Goal: Task Accomplishment & Management: Complete application form

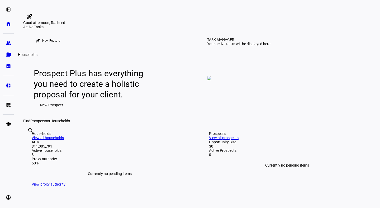
click at [10, 55] on eth-mat-symbol "folder_copy" at bounding box center [8, 54] width 5 height 5
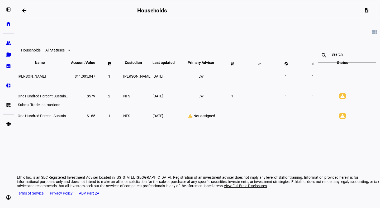
click at [7, 106] on eth-mat-symbol "list_alt_add" at bounding box center [8, 104] width 5 height 5
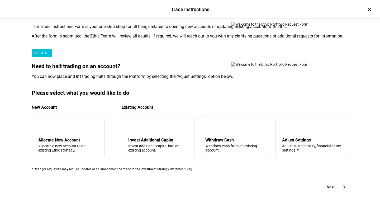
scroll to position [155, 0]
click at [88, 116] on div "add Allocate New Account Allocate a new account to an existing Ethic strategy." at bounding box center [68, 137] width 73 height 43
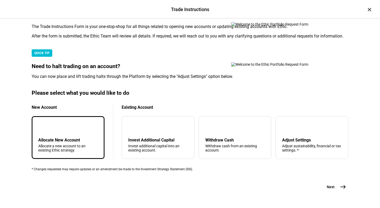
click at [341, 184] on mat-icon "east" at bounding box center [343, 187] width 6 height 6
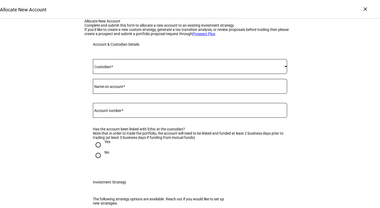
click at [183, 74] on div at bounding box center [190, 66] width 194 height 15
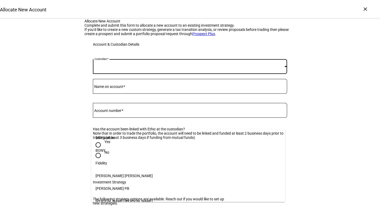
scroll to position [29, 0]
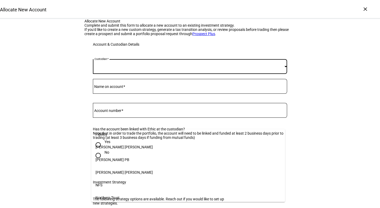
click at [165, 191] on mat-option "Northern Trust" at bounding box center [188, 197] width 194 height 13
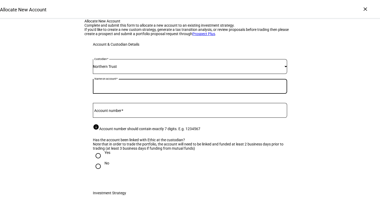
click at [158, 87] on input "Name on account" at bounding box center [190, 85] width 194 height 4
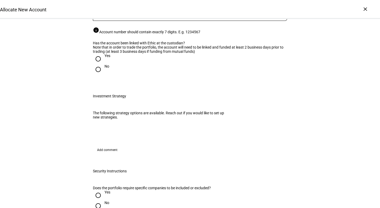
scroll to position [97, 0]
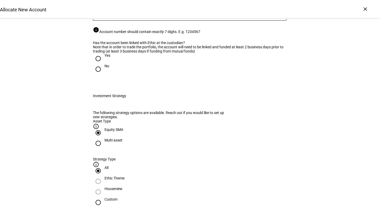
type input "DALHAP, LTD"
click at [154, 26] on div at bounding box center [190, 23] width 194 height 5
click at [152, 21] on div at bounding box center [190, 13] width 194 height 15
paste input "NTX001309"
type input "NTX001309"
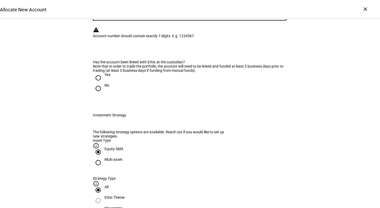
click at [160, 98] on div "Custodian Northern Trust Name on account DALHAP, LTD Account number NTX001309 i…" at bounding box center [190, 30] width 194 height 136
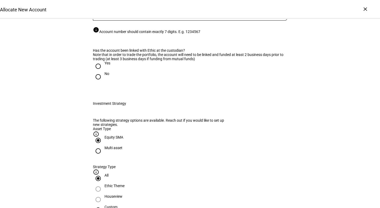
click at [123, 14] on input "NTX001309" at bounding box center [190, 12] width 194 height 4
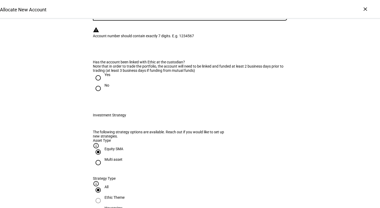
click at [143, 98] on div "Has the account been linked with Ethic at the custodian? Note that in order to …" at bounding box center [190, 79] width 194 height 38
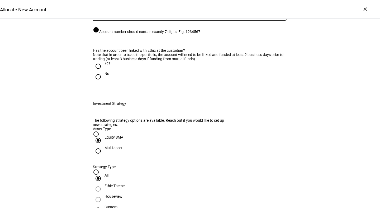
click at [104, 14] on input "NTX001309" at bounding box center [190, 12] width 194 height 4
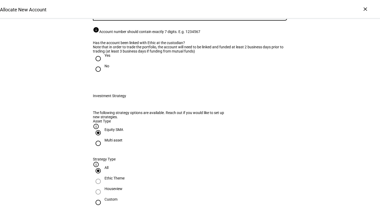
click at [102, 14] on input "NTX001309" at bounding box center [190, 12] width 194 height 4
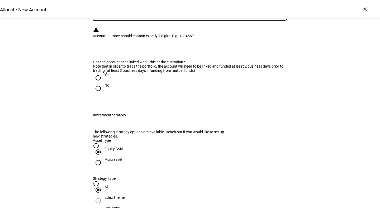
click at [121, 98] on div "Custodian Northern Trust Name on account DALHAP, LTD Account number NTX001309 i…" at bounding box center [190, 30] width 194 height 136
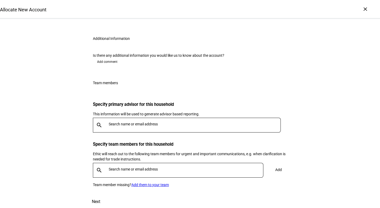
scroll to position [0, 0]
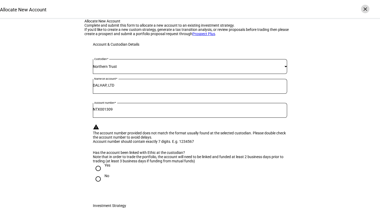
click at [365, 7] on div "×" at bounding box center [365, 9] width 8 height 8
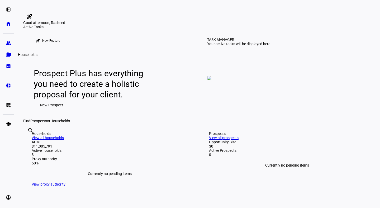
click at [9, 54] on eth-mat-symbol "folder_copy" at bounding box center [8, 54] width 5 height 5
